Goal: Use online tool/utility: Utilize a website feature to perform a specific function

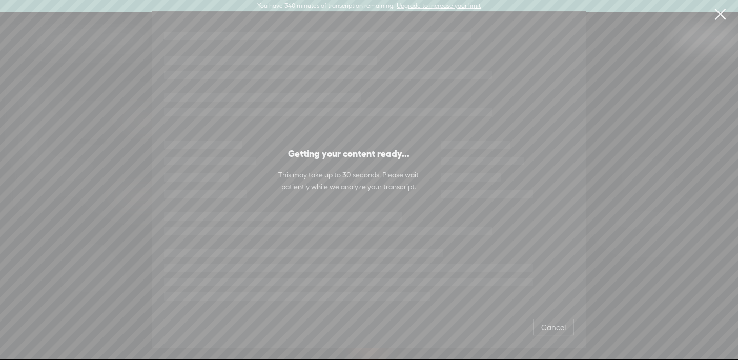
click at [556, 332] on span "Cancel" at bounding box center [553, 327] width 25 height 10
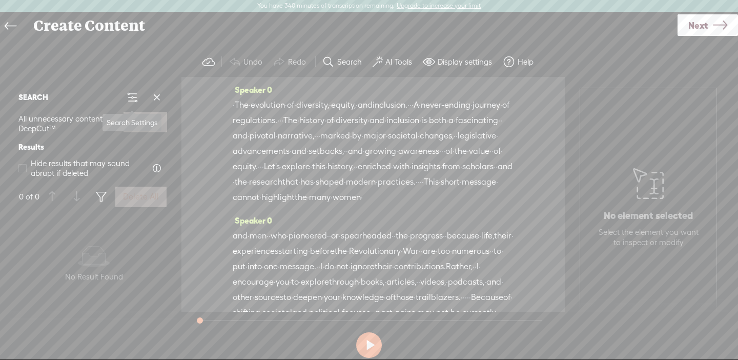
click at [155, 97] on span at bounding box center [156, 97] width 15 height 15
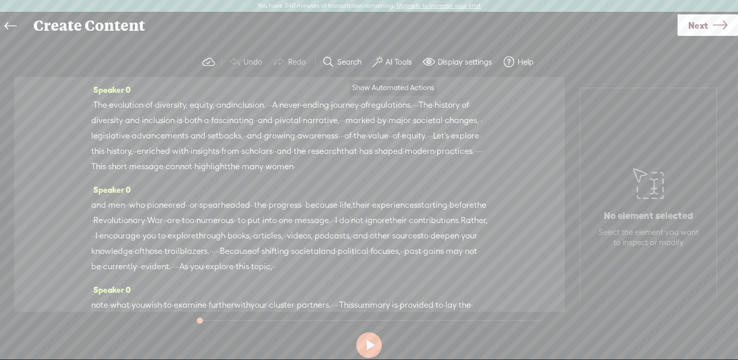
click at [391, 61] on label "AI Tools" at bounding box center [398, 62] width 27 height 10
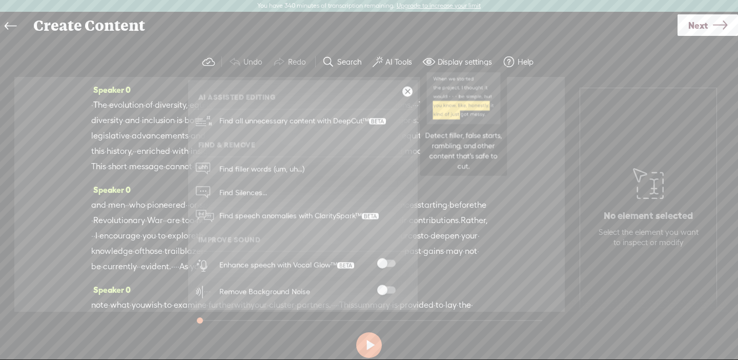
click at [305, 124] on span "Find all unnecessary content with DeepCut™" at bounding box center [303, 121] width 174 height 24
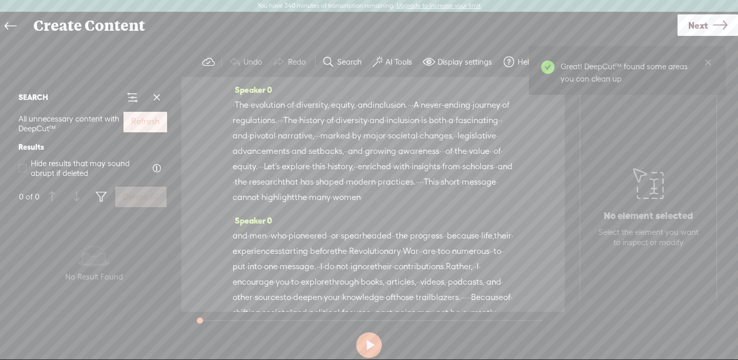
click at [143, 112] on button "Refresh" at bounding box center [145, 122] width 44 height 20
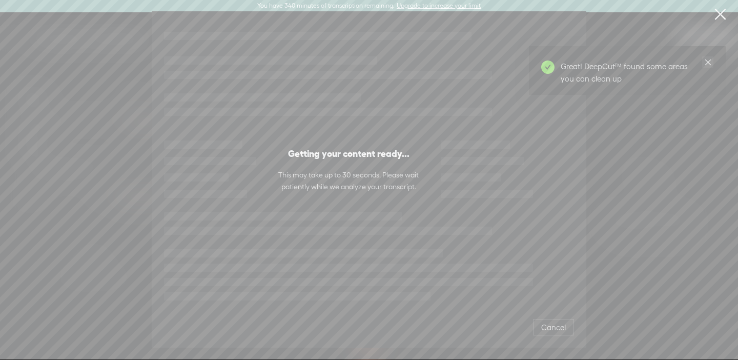
click at [707, 61] on icon "close" at bounding box center [708, 62] width 8 height 8
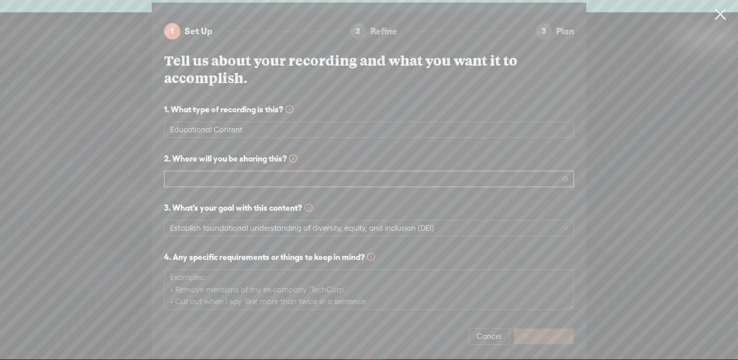
click at [415, 174] on span at bounding box center [369, 178] width 398 height 15
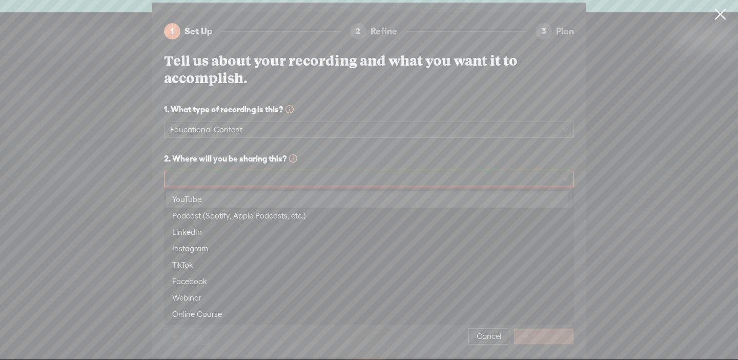
click at [403, 196] on div "YouTube" at bounding box center [369, 199] width 394 height 12
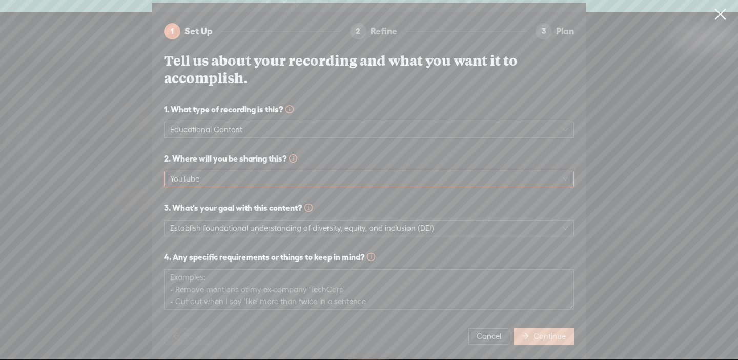
click at [534, 329] on button "Continue" at bounding box center [543, 336] width 60 height 16
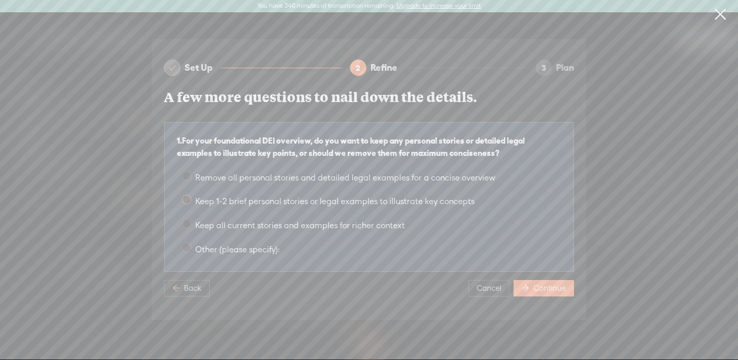
click at [434, 197] on span "Keep 1-2 brief personal stories or legal examples to illustrate key concepts" at bounding box center [334, 201] width 287 height 10
click at [191, 197] on input "Keep 1-2 brief personal stories or legal examples to illustrate key concepts" at bounding box center [186, 199] width 9 height 9
radio input "true"
click at [542, 286] on span "Continue" at bounding box center [549, 288] width 32 height 10
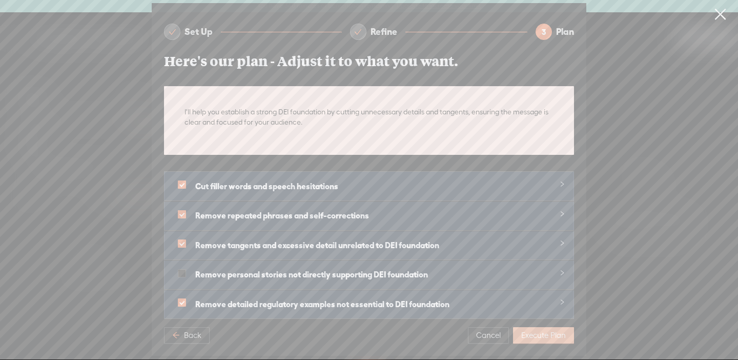
click at [556, 336] on span "Execute Plan" at bounding box center [543, 335] width 45 height 10
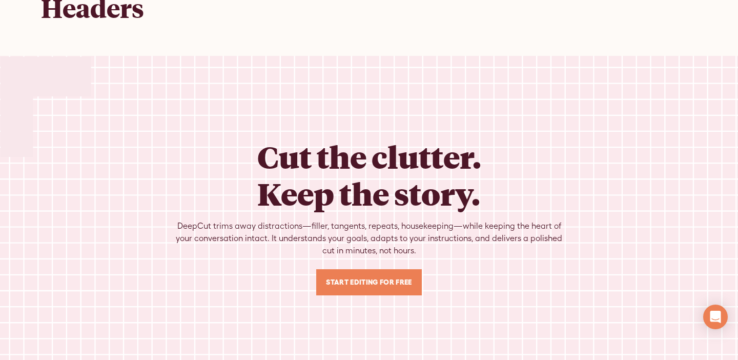
scroll to position [57, 0]
